Goal: Transaction & Acquisition: Purchase product/service

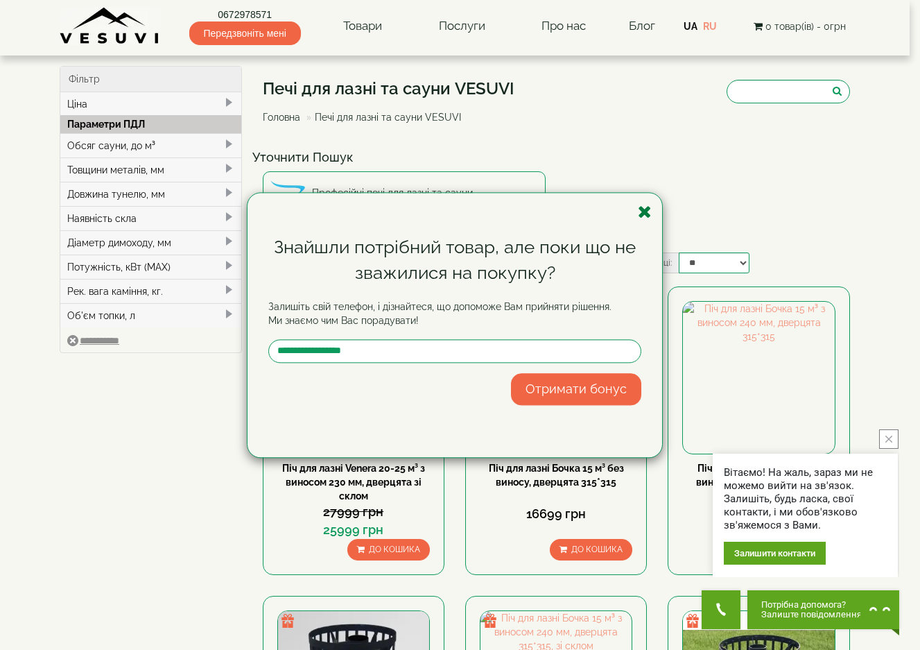
click at [648, 211] on icon "button" at bounding box center [645, 211] width 14 height 17
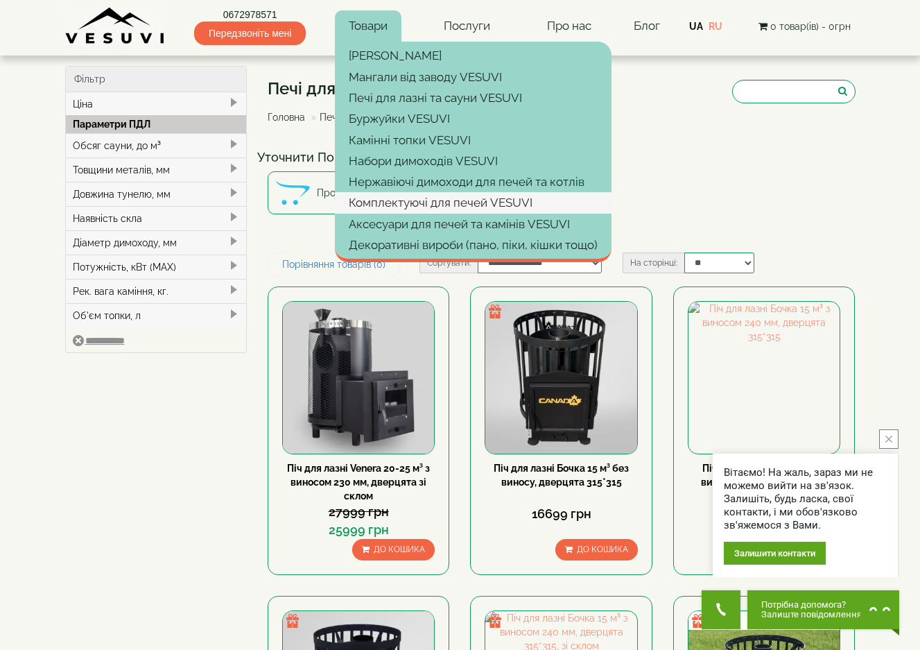
click at [390, 202] on link "Комплектуючі для печей VESUVI" at bounding box center [473, 202] width 277 height 21
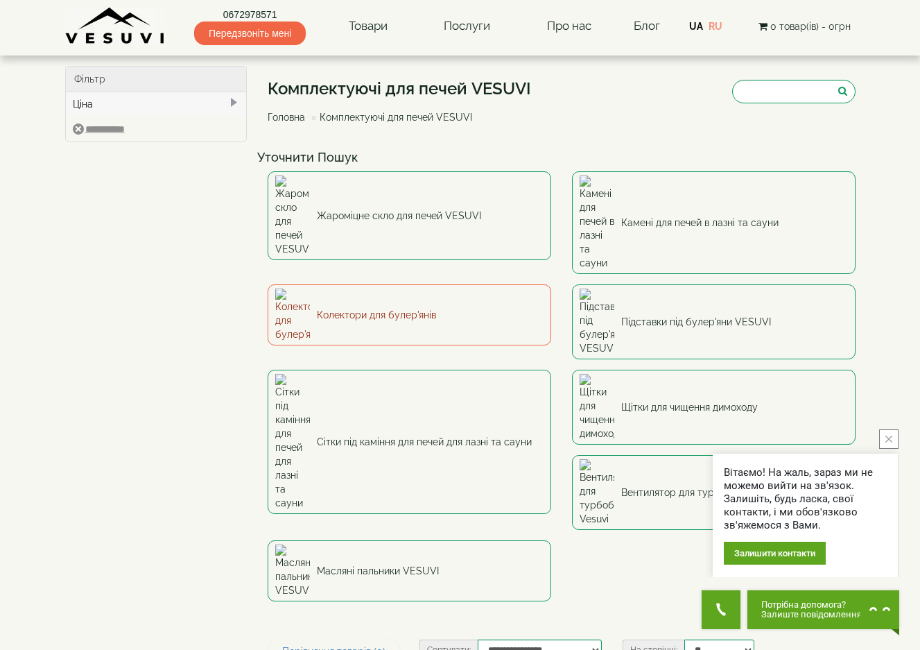
click at [389, 284] on link "Колектори для булер'янів" at bounding box center [410, 314] width 284 height 61
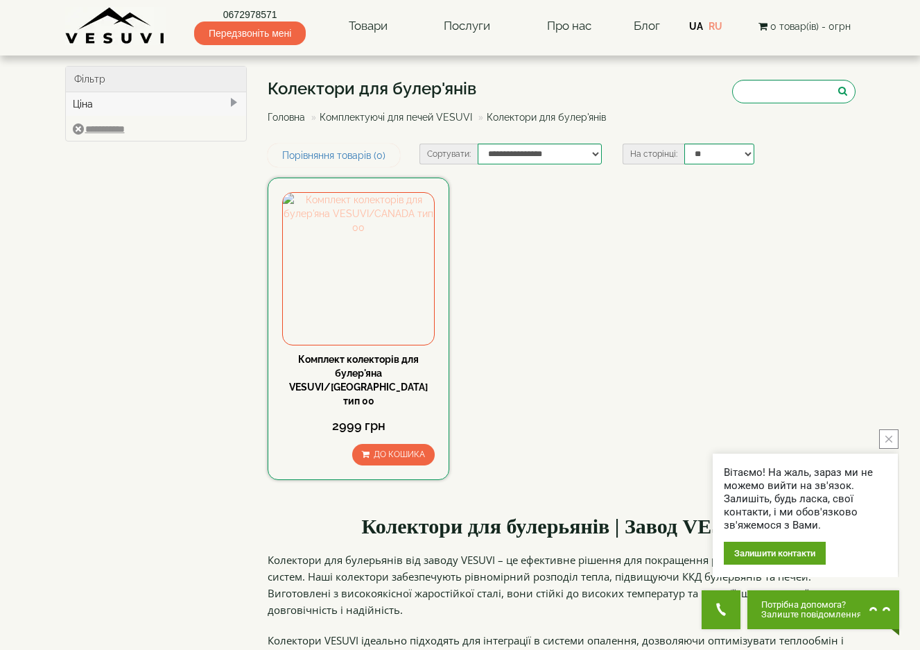
click at [376, 284] on img at bounding box center [358, 268] width 151 height 151
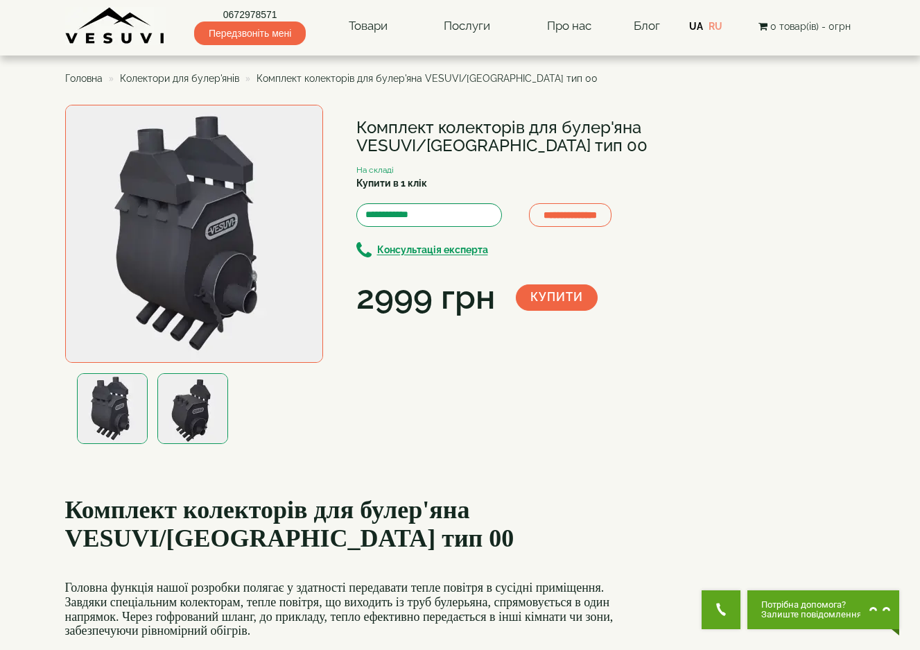
click at [191, 420] on img at bounding box center [192, 408] width 71 height 71
